Goal: Ask a question

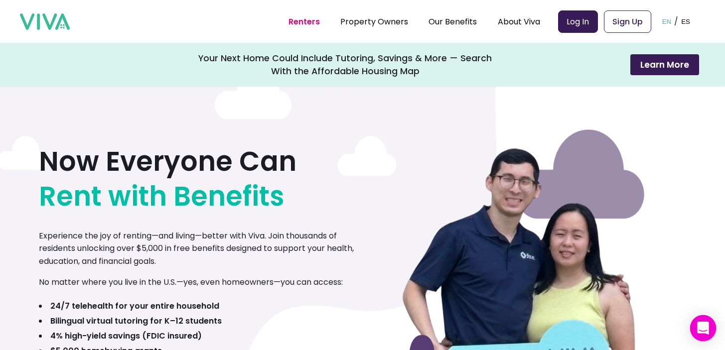
click at [704, 329] on icon "Open Intercom Messenger" at bounding box center [702, 328] width 11 height 13
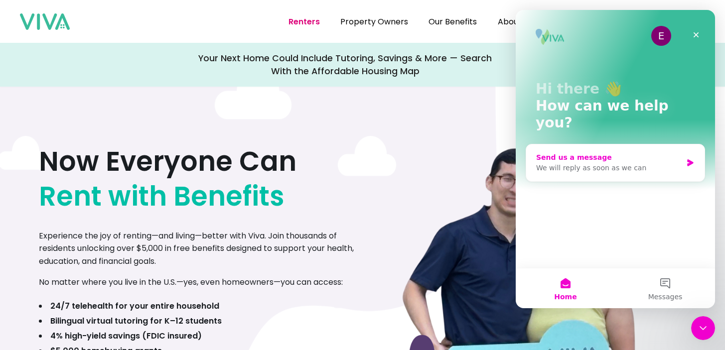
click at [606, 152] on div "Send us a message" at bounding box center [609, 157] width 146 height 10
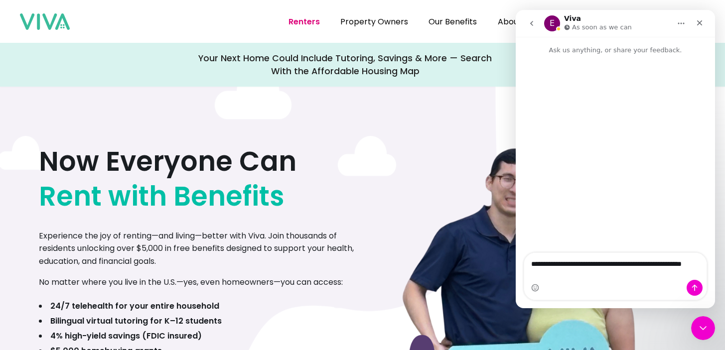
type textarea "**********"
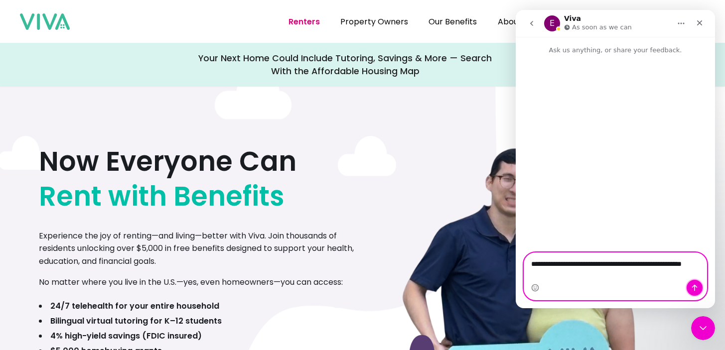
click at [695, 285] on icon "Send a message…" at bounding box center [695, 288] width 8 height 8
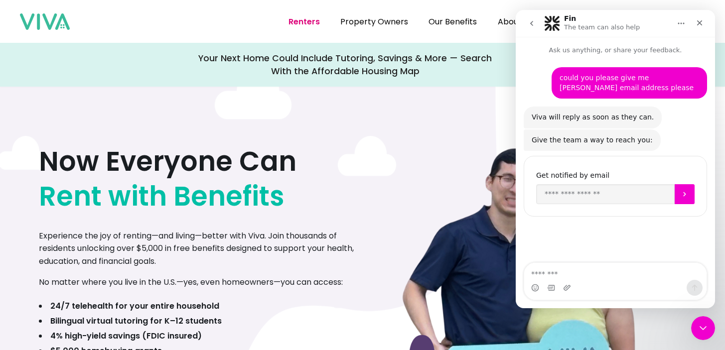
click at [607, 285] on div "Intercom messenger" at bounding box center [615, 288] width 182 height 16
click at [549, 278] on textarea "Message…" at bounding box center [615, 271] width 182 height 17
click at [685, 198] on icon "Submit" at bounding box center [685, 194] width 8 height 8
drag, startPoint x: 639, startPoint y: 194, endPoint x: 521, endPoint y: 195, distance: 118.1
click at [521, 195] on div "could you please give me [PERSON_NAME] email address please • Just now Viva wil…" at bounding box center [615, 149] width 199 height 189
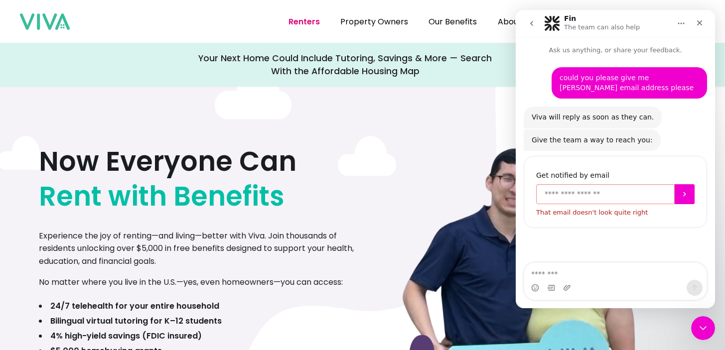
type input "**********"
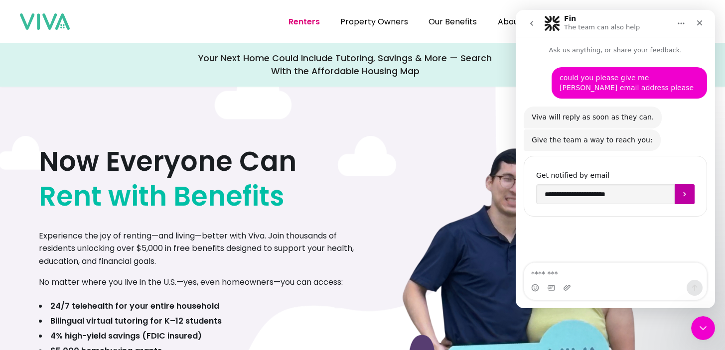
click at [683, 195] on icon "Submit" at bounding box center [685, 194] width 8 height 8
